Goal: Navigation & Orientation: Find specific page/section

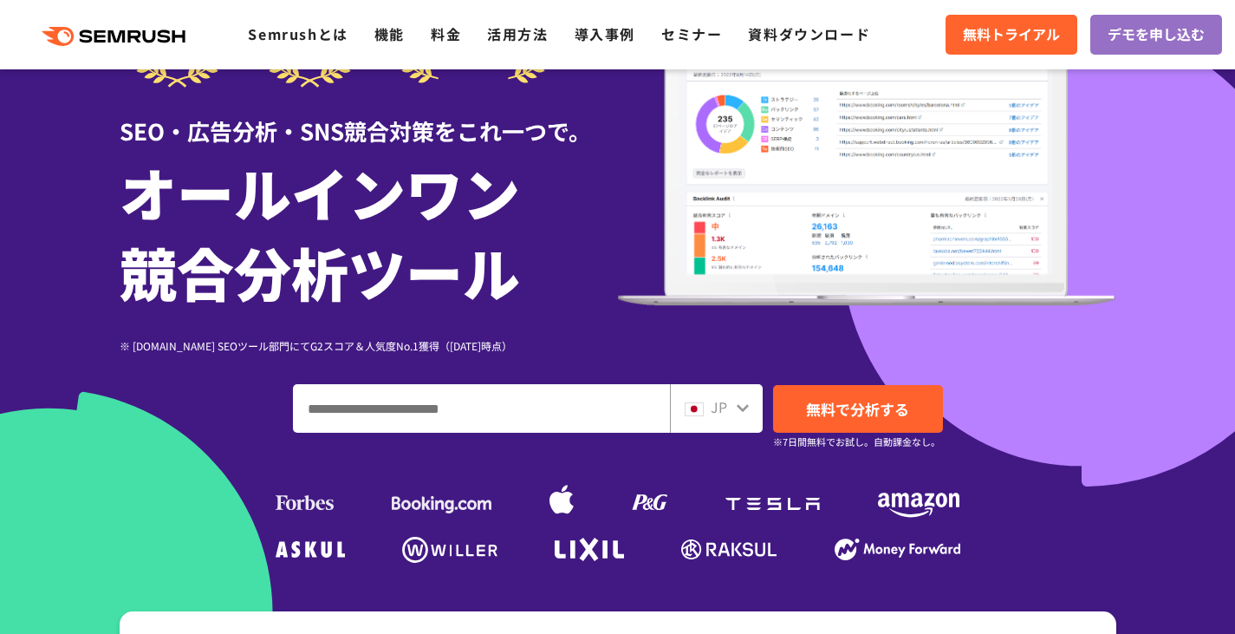
scroll to position [173, 0]
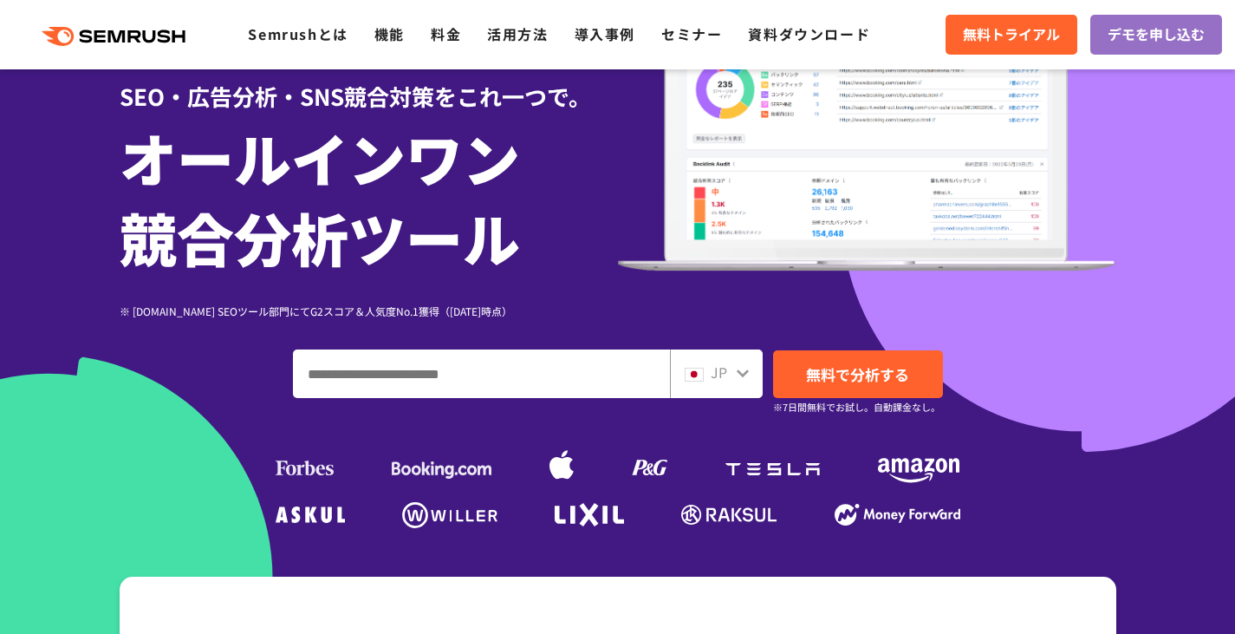
click at [740, 369] on icon at bounding box center [743, 373] width 14 height 14
click at [728, 378] on div "JP" at bounding box center [712, 373] width 55 height 23
click at [746, 376] on icon at bounding box center [743, 373] width 14 height 14
click at [738, 376] on icon at bounding box center [743, 373] width 14 height 14
click at [806, 191] on img at bounding box center [867, 129] width 498 height 284
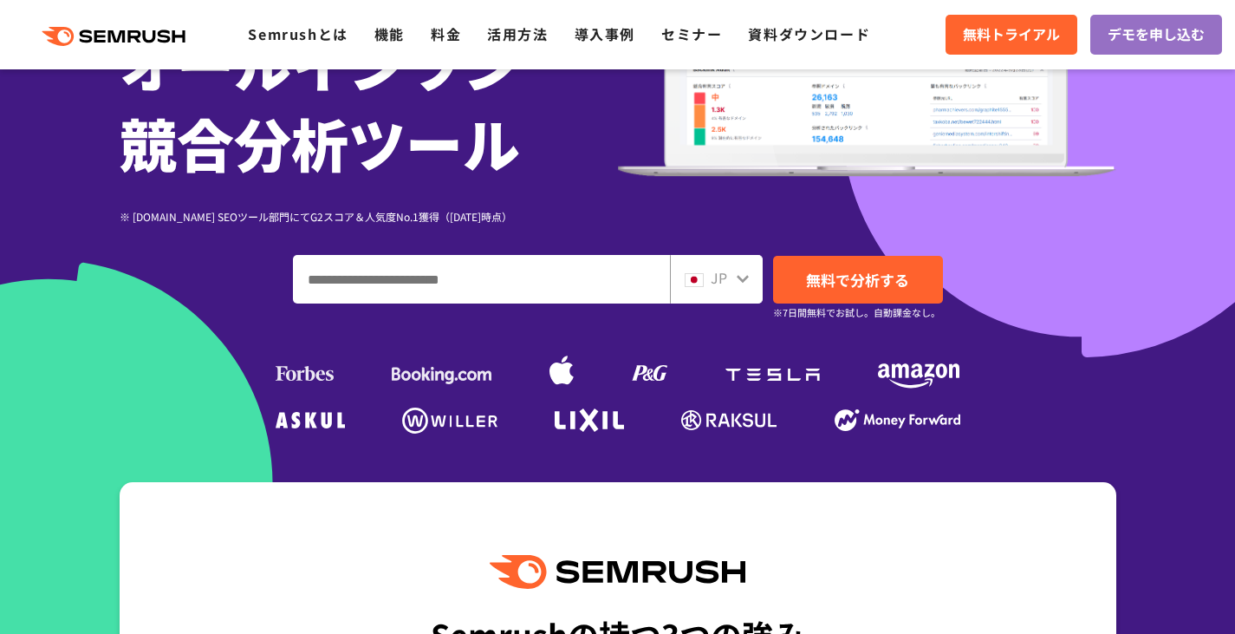
scroll to position [347, 0]
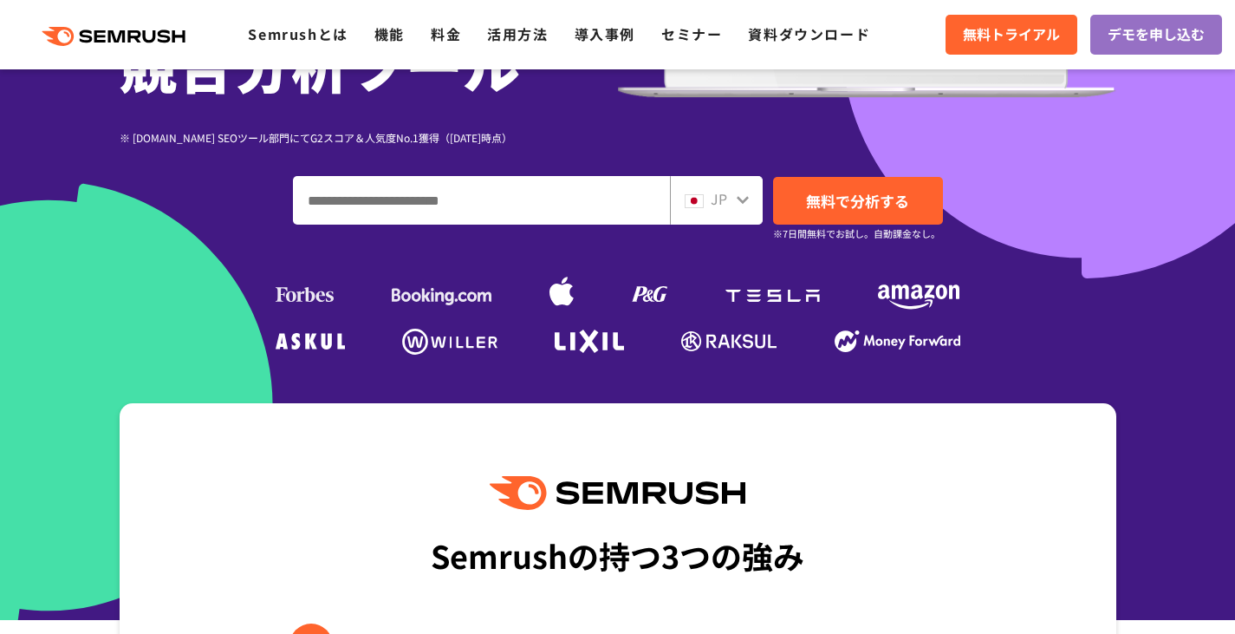
click at [739, 205] on icon at bounding box center [743, 199] width 14 height 14
click at [711, 206] on span "JP" at bounding box center [719, 198] width 16 height 21
click at [702, 202] on img at bounding box center [694, 201] width 19 height 14
click at [720, 198] on span "JP" at bounding box center [719, 198] width 16 height 21
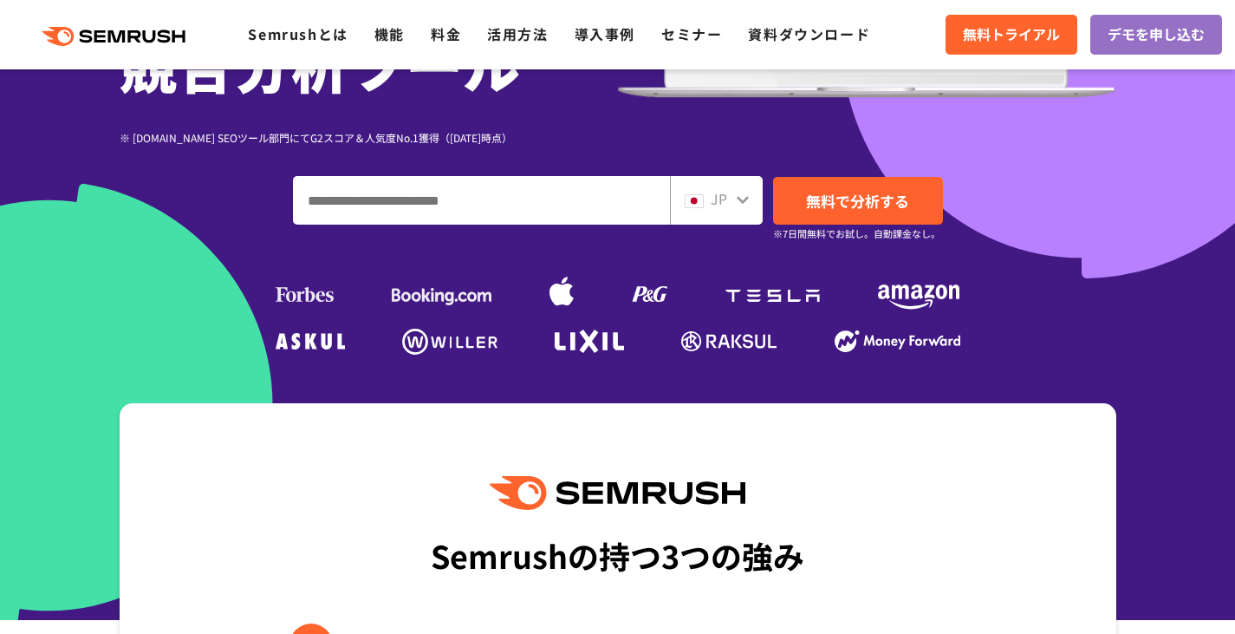
click at [429, 203] on input "ドメイン、キーワードまたはURLを入力してください" at bounding box center [481, 200] width 375 height 47
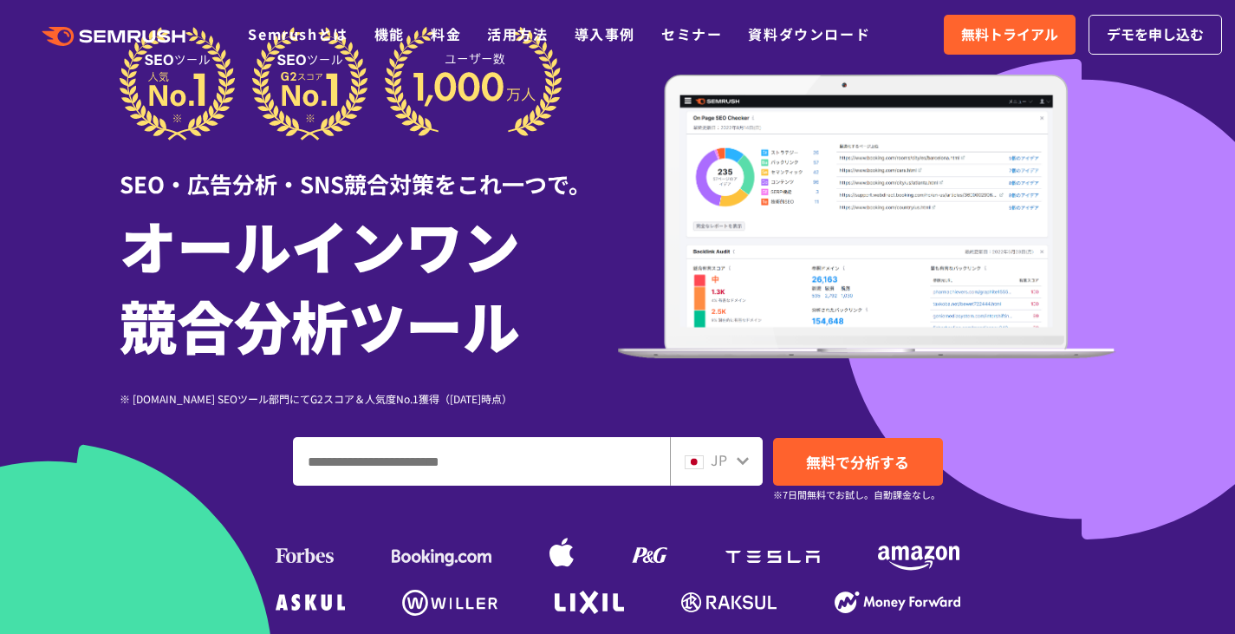
scroll to position [0, 0]
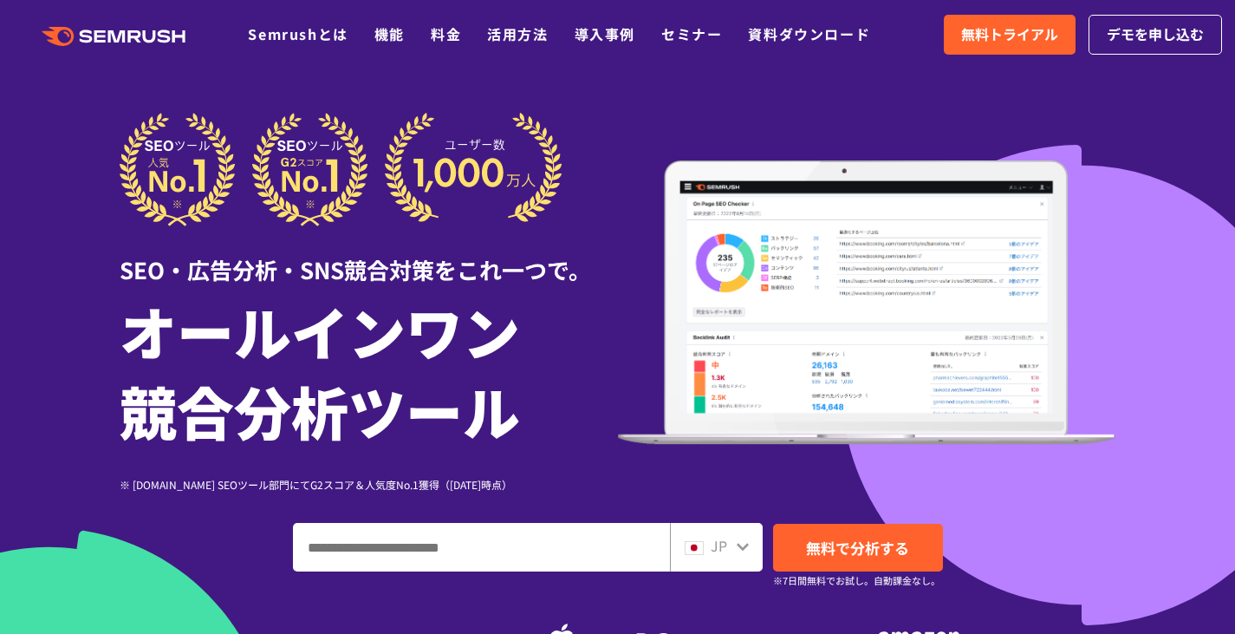
click at [743, 548] on icon at bounding box center [743, 547] width 12 height 8
click at [739, 542] on icon at bounding box center [743, 546] width 14 height 14
click at [713, 542] on span "JP" at bounding box center [719, 545] width 16 height 21
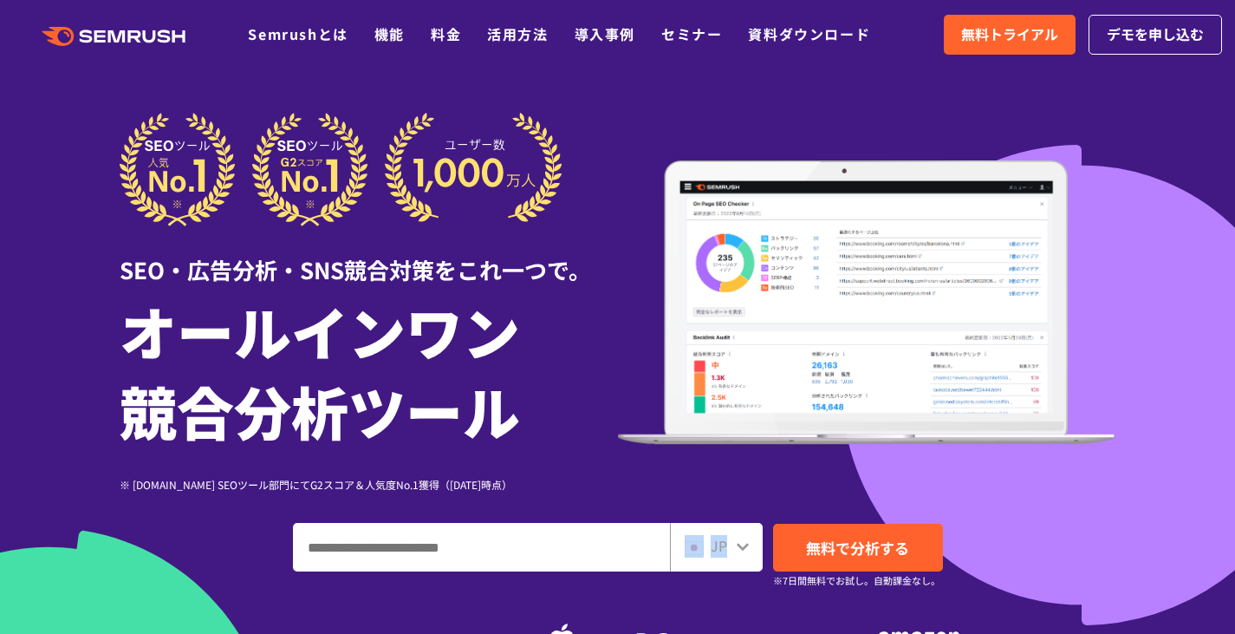
click at [754, 542] on div "JP" at bounding box center [716, 547] width 93 height 49
click at [718, 545] on span "JP" at bounding box center [719, 545] width 16 height 21
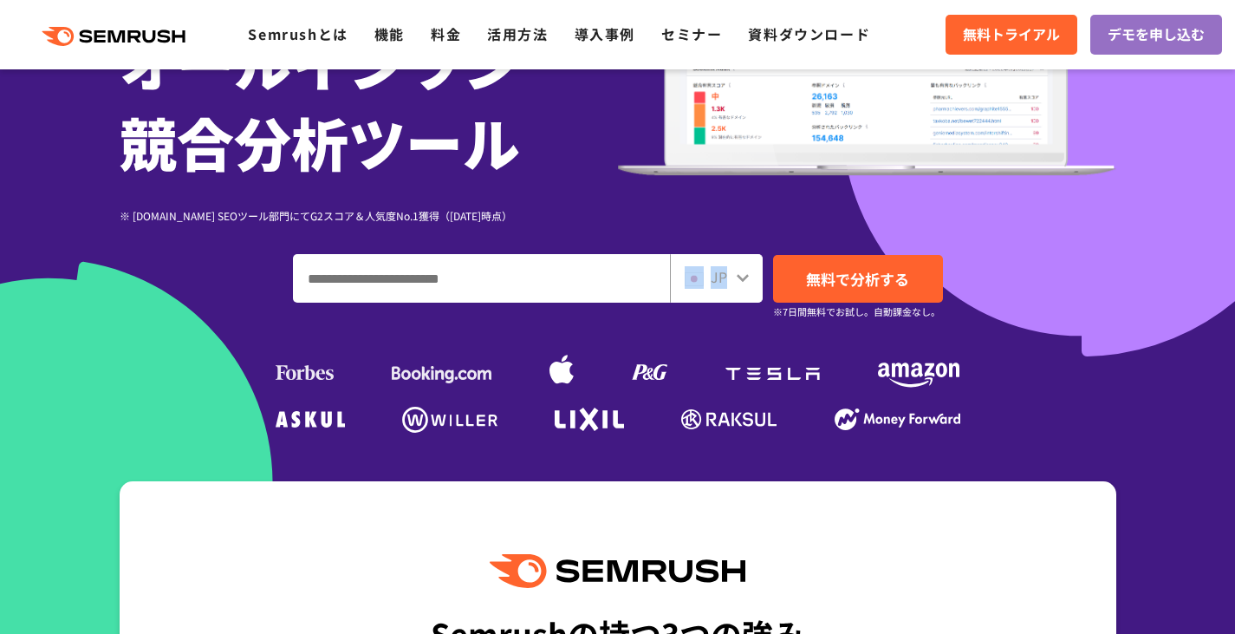
scroll to position [347, 0]
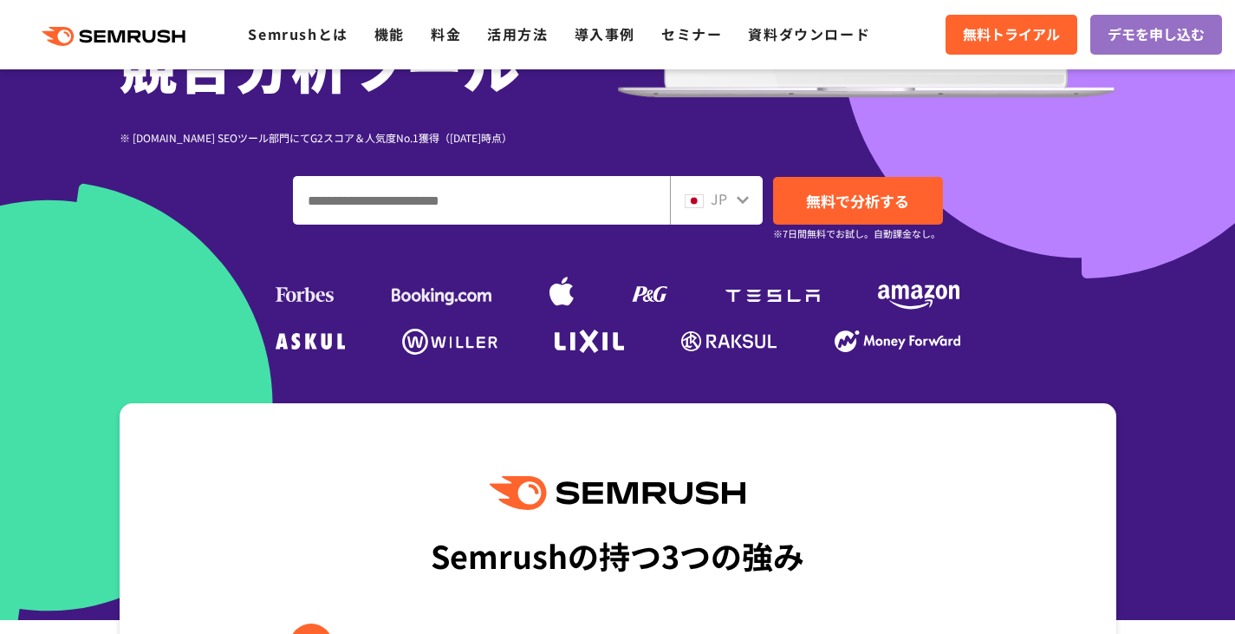
click at [741, 190] on div at bounding box center [743, 197] width 14 height 23
click at [739, 208] on div at bounding box center [743, 197] width 14 height 23
click at [739, 205] on icon at bounding box center [743, 199] width 14 height 14
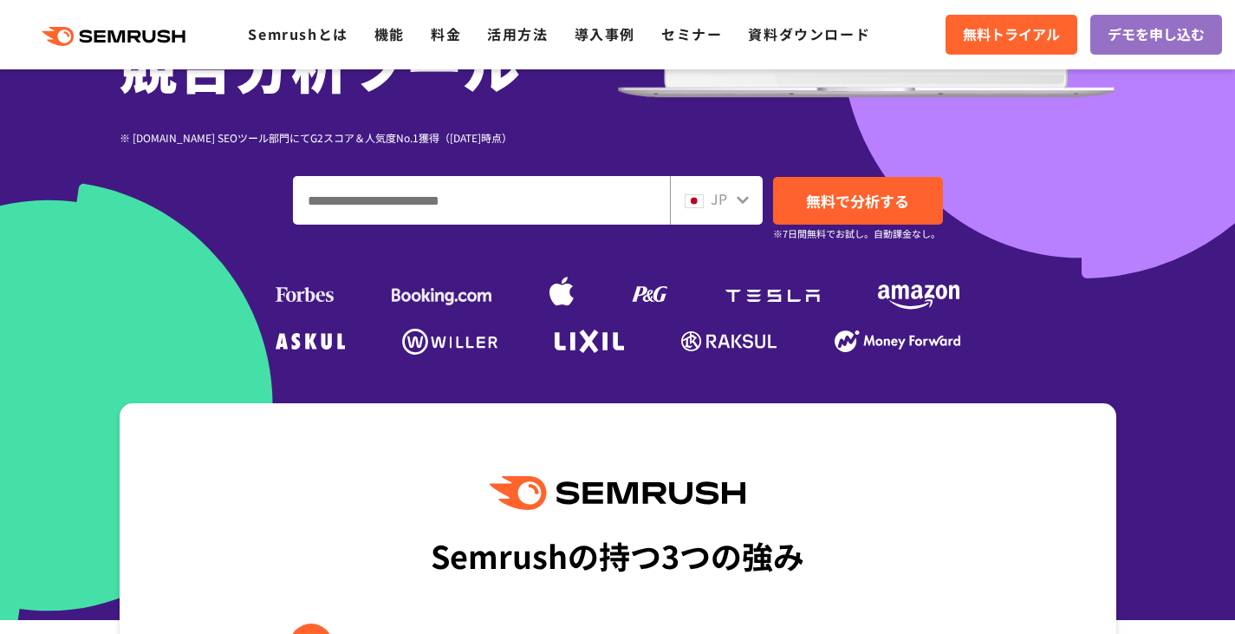
click at [739, 205] on icon at bounding box center [743, 199] width 14 height 14
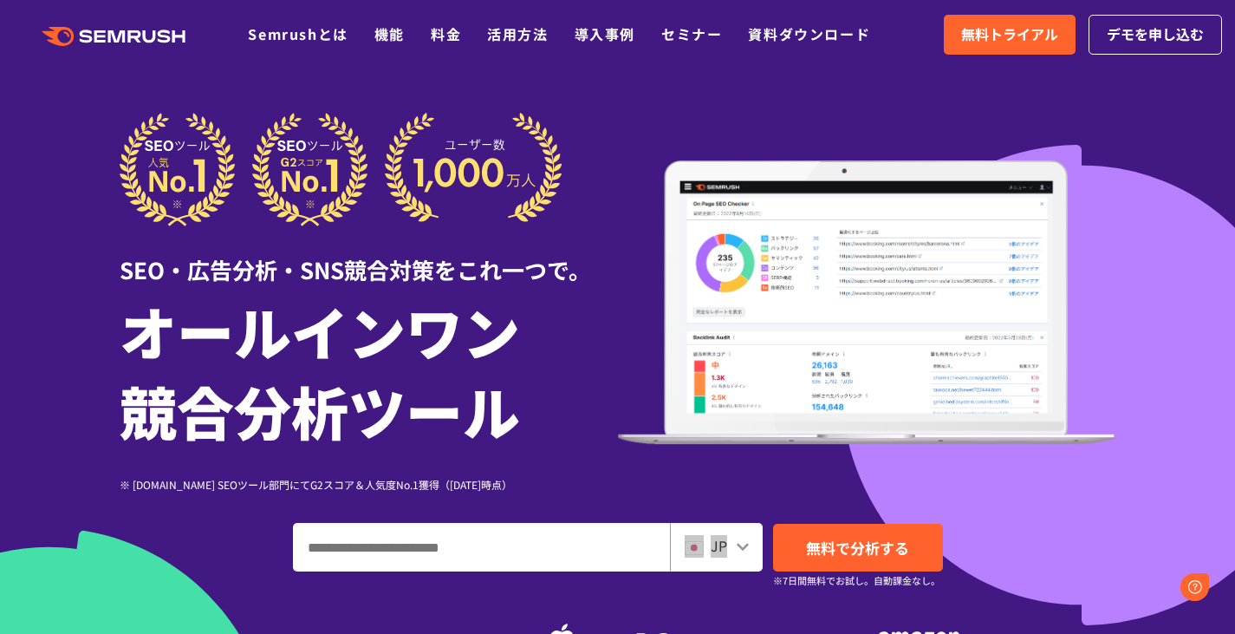
scroll to position [0, 0]
